Goal: Information Seeking & Learning: Learn about a topic

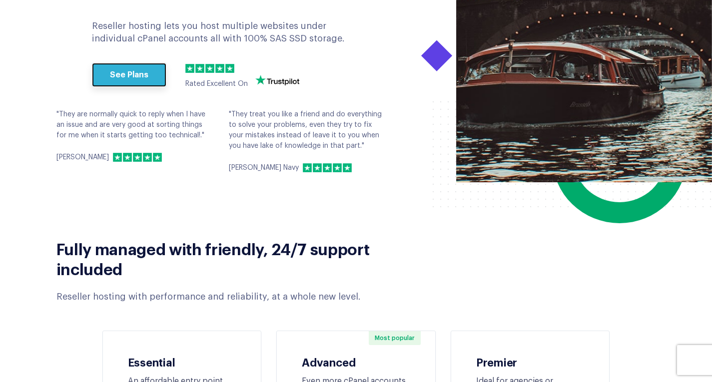
click at [124, 67] on link "See Plans" at bounding box center [129, 75] width 74 height 24
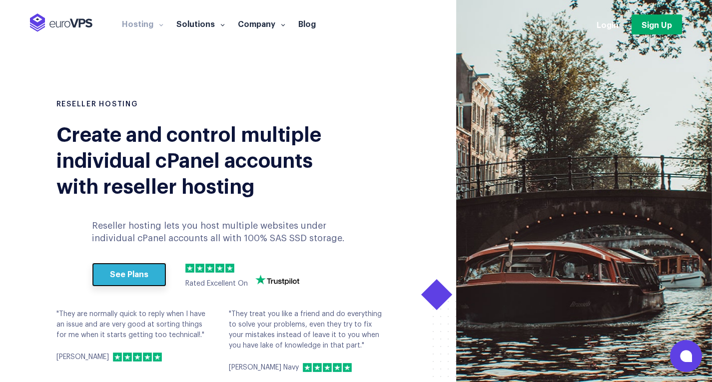
click at [143, 270] on link "See Plans" at bounding box center [129, 275] width 74 height 24
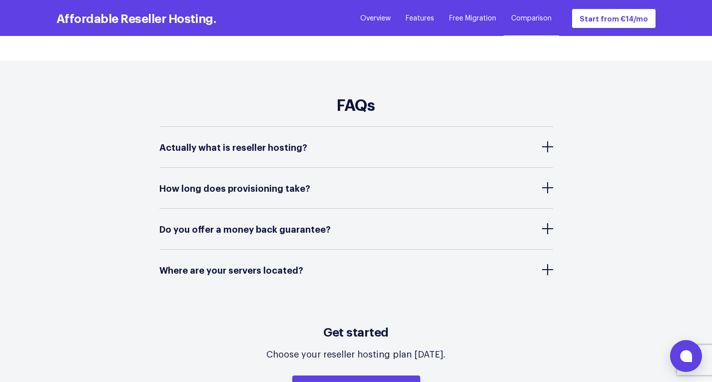
scroll to position [4145, 0]
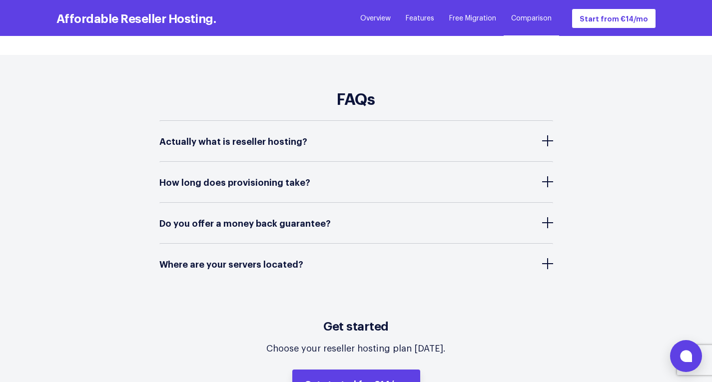
click at [312, 244] on div "Where are your servers located?" at bounding box center [355, 264] width 393 height 40
click at [314, 121] on div "Actually what is reseller hosting?" at bounding box center [355, 141] width 393 height 40
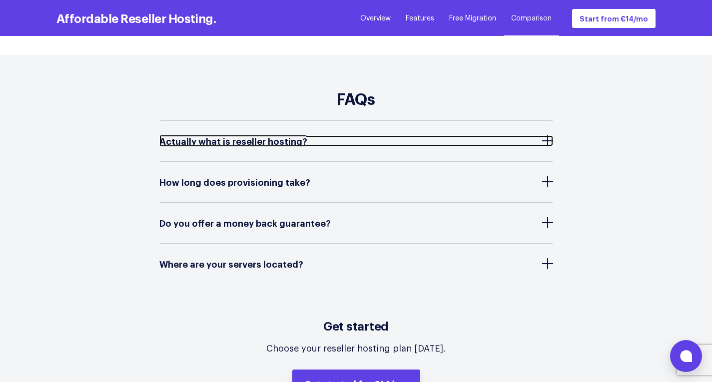
click at [295, 136] on span "Actually what is reseller hosting?" at bounding box center [235, 141] width 153 height 10
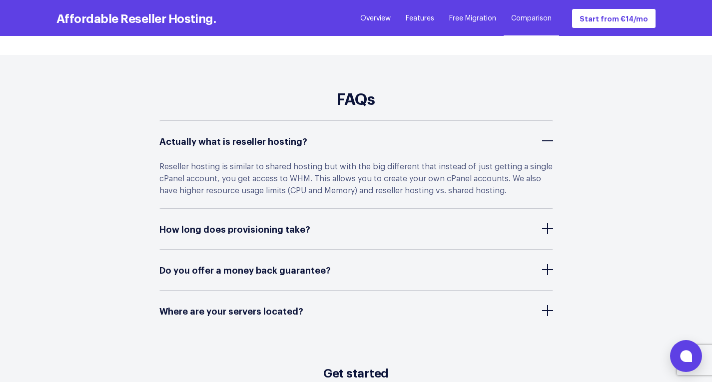
click at [295, 137] on div "Actually what is reseller hosting?" at bounding box center [355, 141] width 393 height 40
click at [339, 214] on div "How long does provisioning take?" at bounding box center [355, 229] width 393 height 40
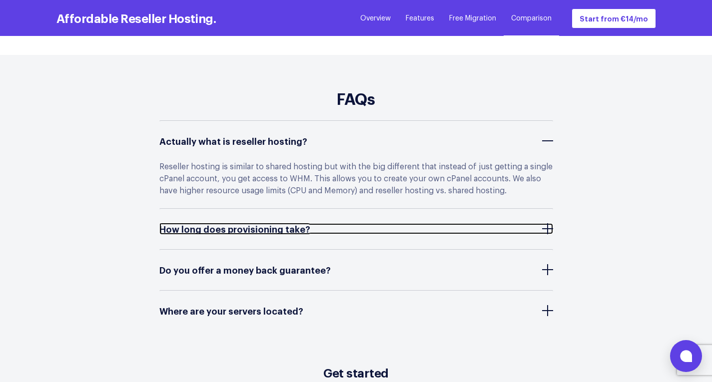
click at [316, 223] on link "How long does provisioning take?" at bounding box center [355, 228] width 393 height 11
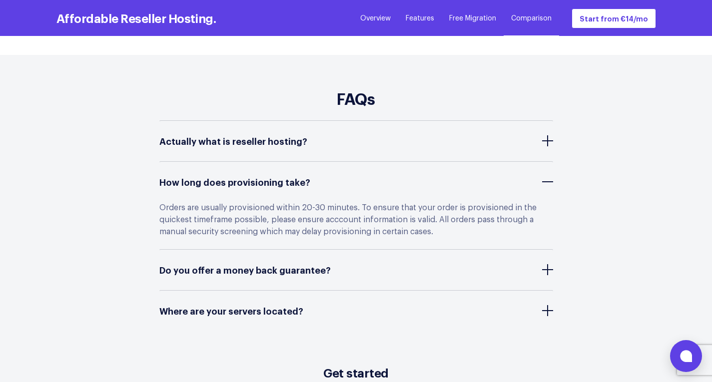
click at [268, 260] on div "Do you offer a money back guarantee?" at bounding box center [355, 270] width 393 height 40
click at [267, 255] on div "Do you offer a money back guarantee?" at bounding box center [355, 270] width 393 height 40
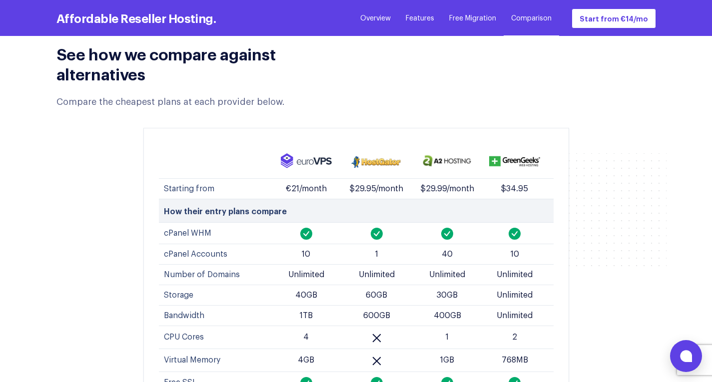
scroll to position [3695, 0]
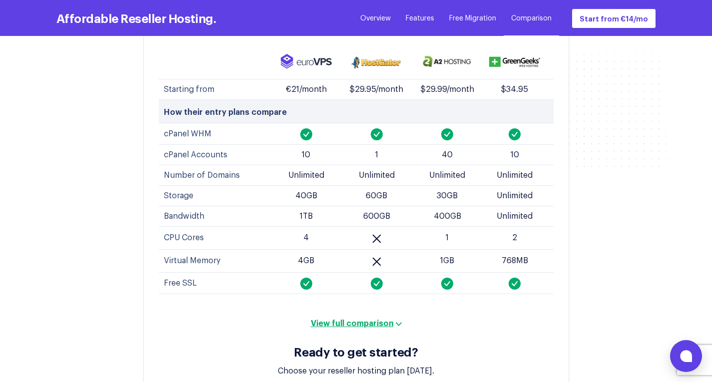
click at [310, 206] on td "1TB" at bounding box center [306, 216] width 70 height 20
drag, startPoint x: 310, startPoint y: 195, endPoint x: 288, endPoint y: 169, distance: 33.7
click at [288, 185] on td "40GB" at bounding box center [306, 195] width 70 height 20
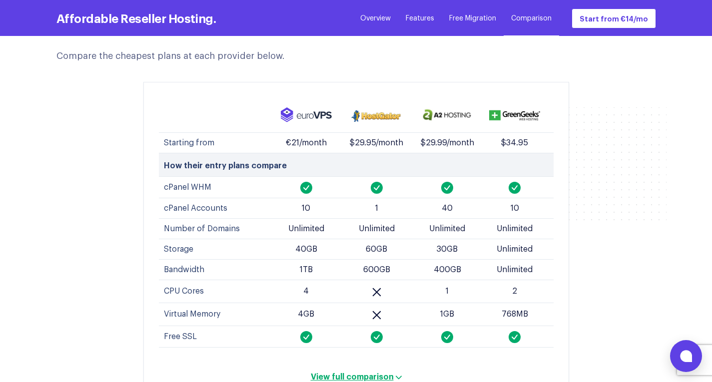
scroll to position [3595, 0]
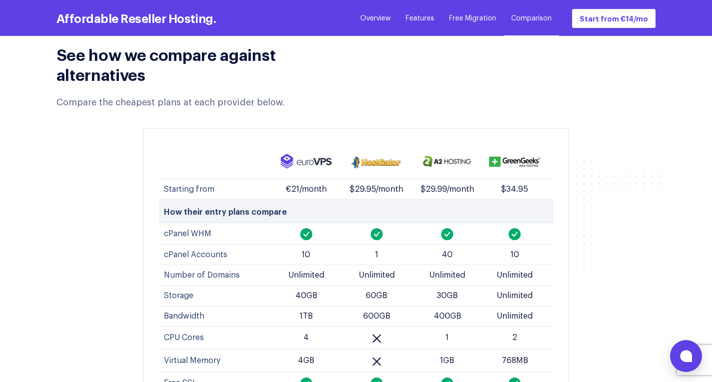
click at [305, 154] on img at bounding box center [306, 161] width 51 height 15
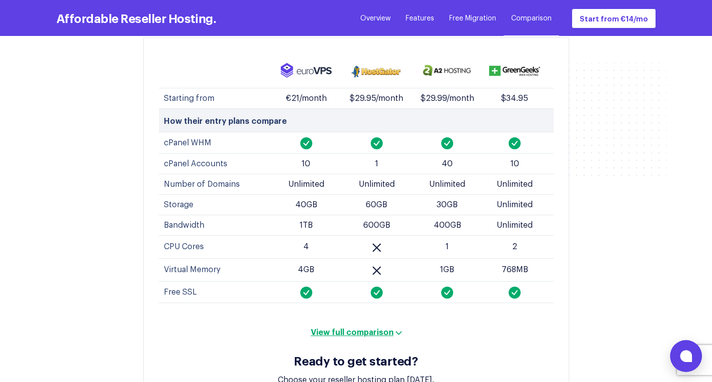
scroll to position [3695, 0]
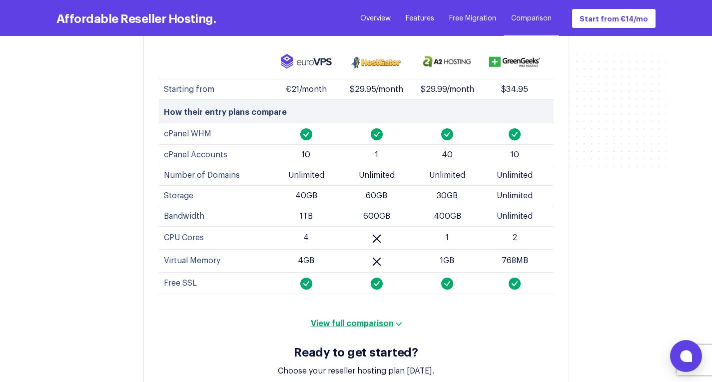
click at [314, 185] on td "40GB" at bounding box center [306, 195] width 70 height 20
drag, startPoint x: 314, startPoint y: 177, endPoint x: 315, endPoint y: 208, distance: 30.5
click at [315, 226] on td "4" at bounding box center [306, 237] width 70 height 23
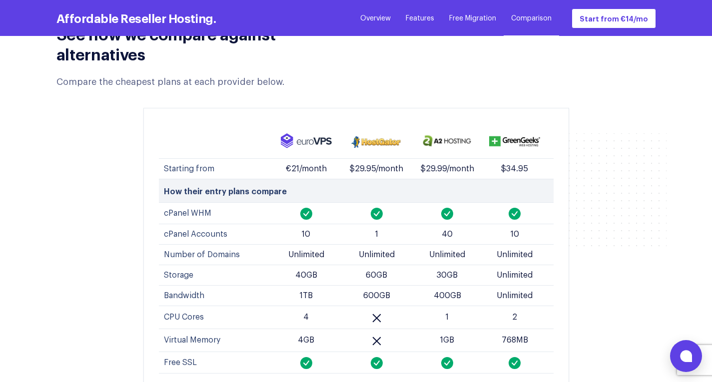
scroll to position [3645, 0]
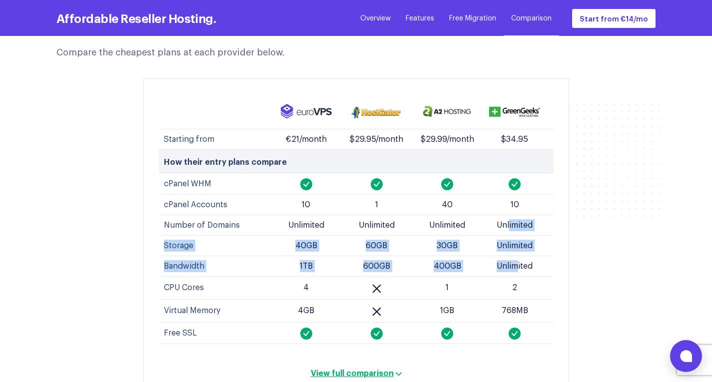
drag, startPoint x: 509, startPoint y: 201, endPoint x: 518, endPoint y: 253, distance: 52.1
click at [518, 253] on tbody "Starting from €21/month $29.95/month $29.99/month $34.95 How their entry plans …" at bounding box center [356, 236] width 394 height 215
click at [518, 256] on td "Unlimited" at bounding box center [517, 266] width 70 height 20
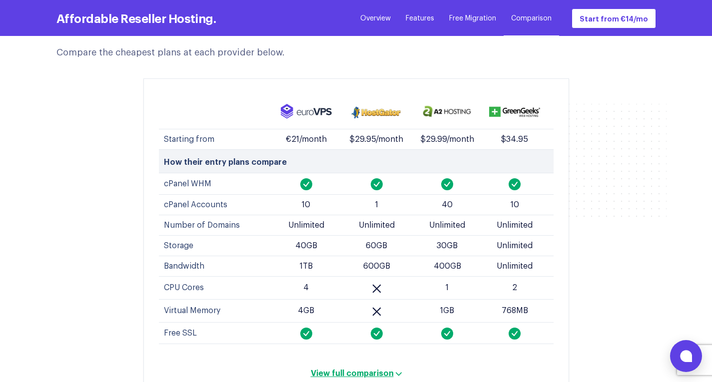
click at [512, 299] on td "768MB" at bounding box center [517, 310] width 70 height 23
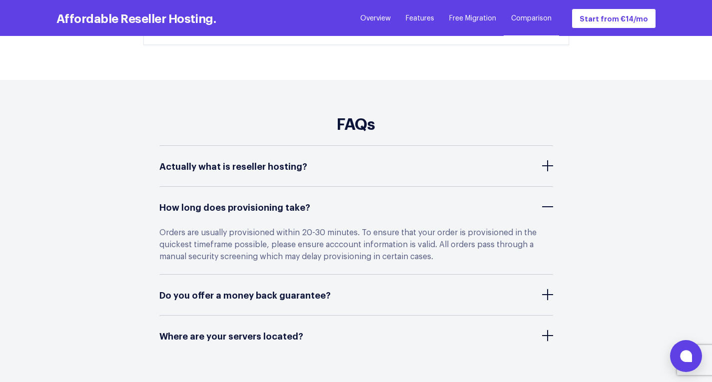
scroll to position [4195, 0]
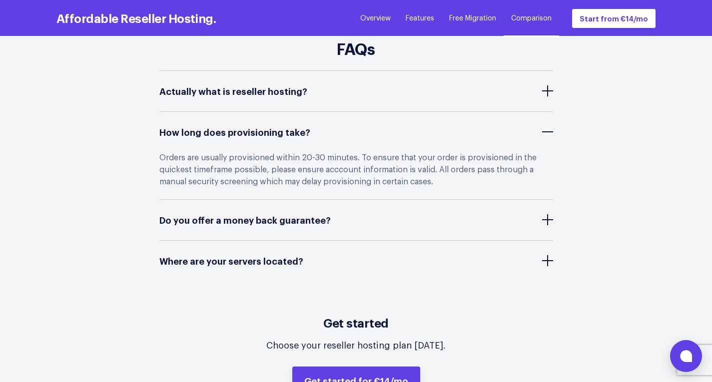
click at [314, 112] on div "How long does provisioning take?" at bounding box center [355, 132] width 393 height 40
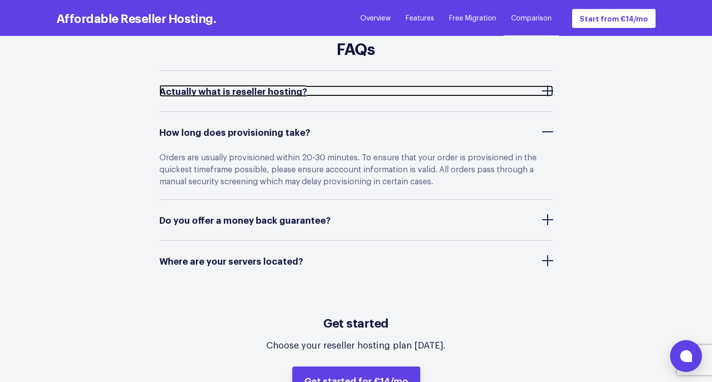
click at [309, 85] on link "Actually what is reseller hosting?" at bounding box center [355, 90] width 393 height 11
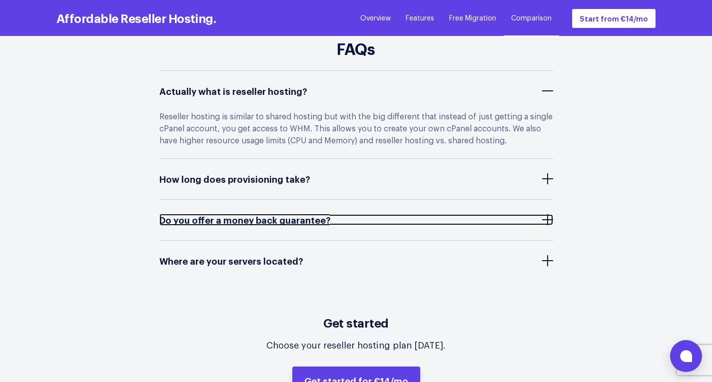
click at [316, 215] on span "Do you offer a money back guarantee?" at bounding box center [247, 220] width 176 height 10
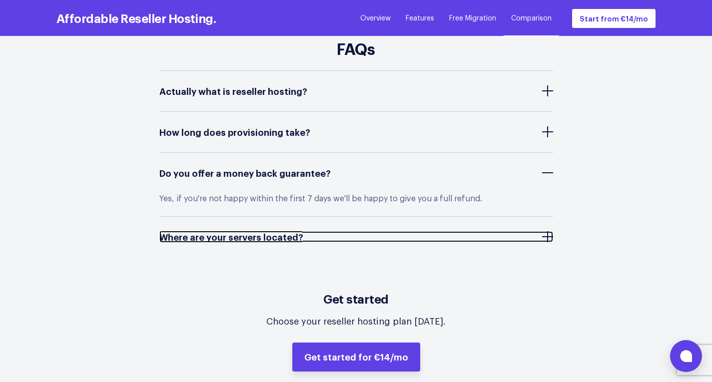
click at [313, 231] on link "Where are your servers located?" at bounding box center [355, 236] width 393 height 11
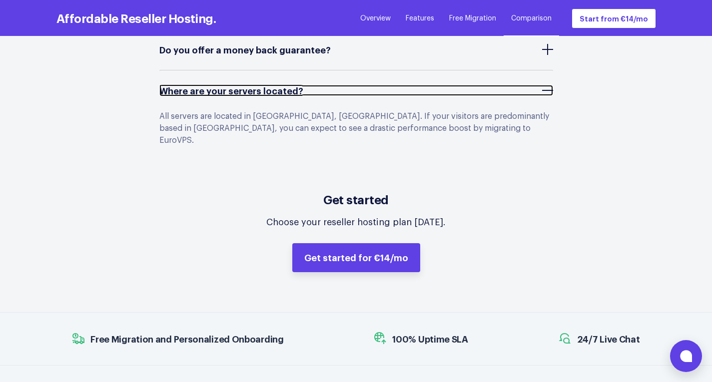
scroll to position [4447, 0]
